Goal: Go to known website: Go to known website

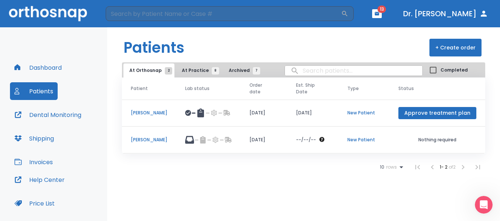
scroll to position [147, 0]
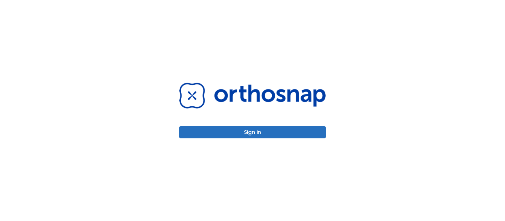
click at [258, 132] on button "Sign in" at bounding box center [252, 132] width 146 height 12
